Goal: Information Seeking & Learning: Learn about a topic

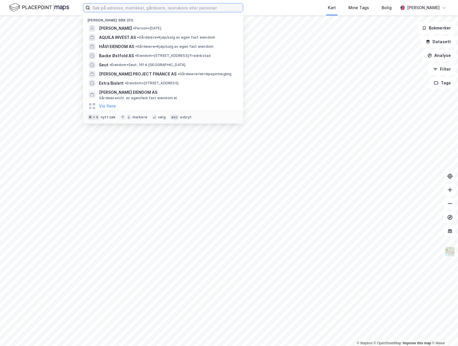
click at [118, 9] on input at bounding box center [166, 7] width 153 height 9
type input "a"
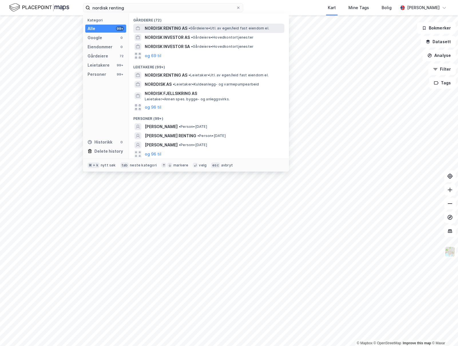
click at [171, 28] on span "NORDISK RENTING AS" at bounding box center [166, 28] width 43 height 7
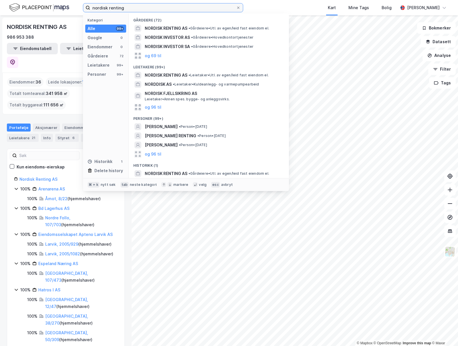
click at [112, 7] on input "nordisk renting" at bounding box center [163, 7] width 146 height 9
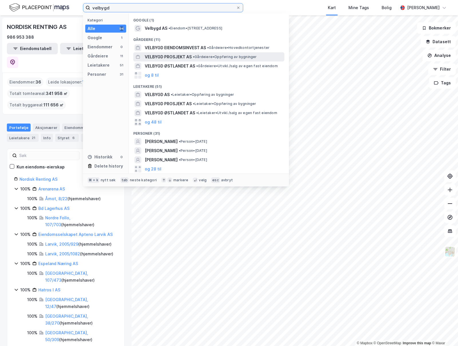
type input "velbygd"
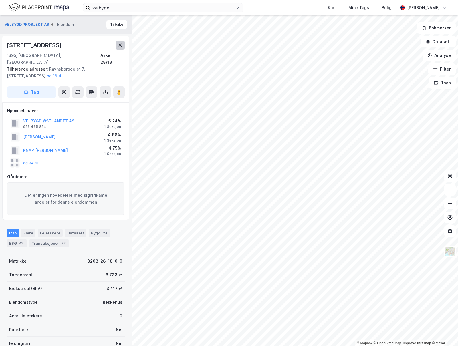
click at [121, 43] on icon at bounding box center [120, 45] width 5 height 5
